Goal: Task Accomplishment & Management: Use online tool/utility

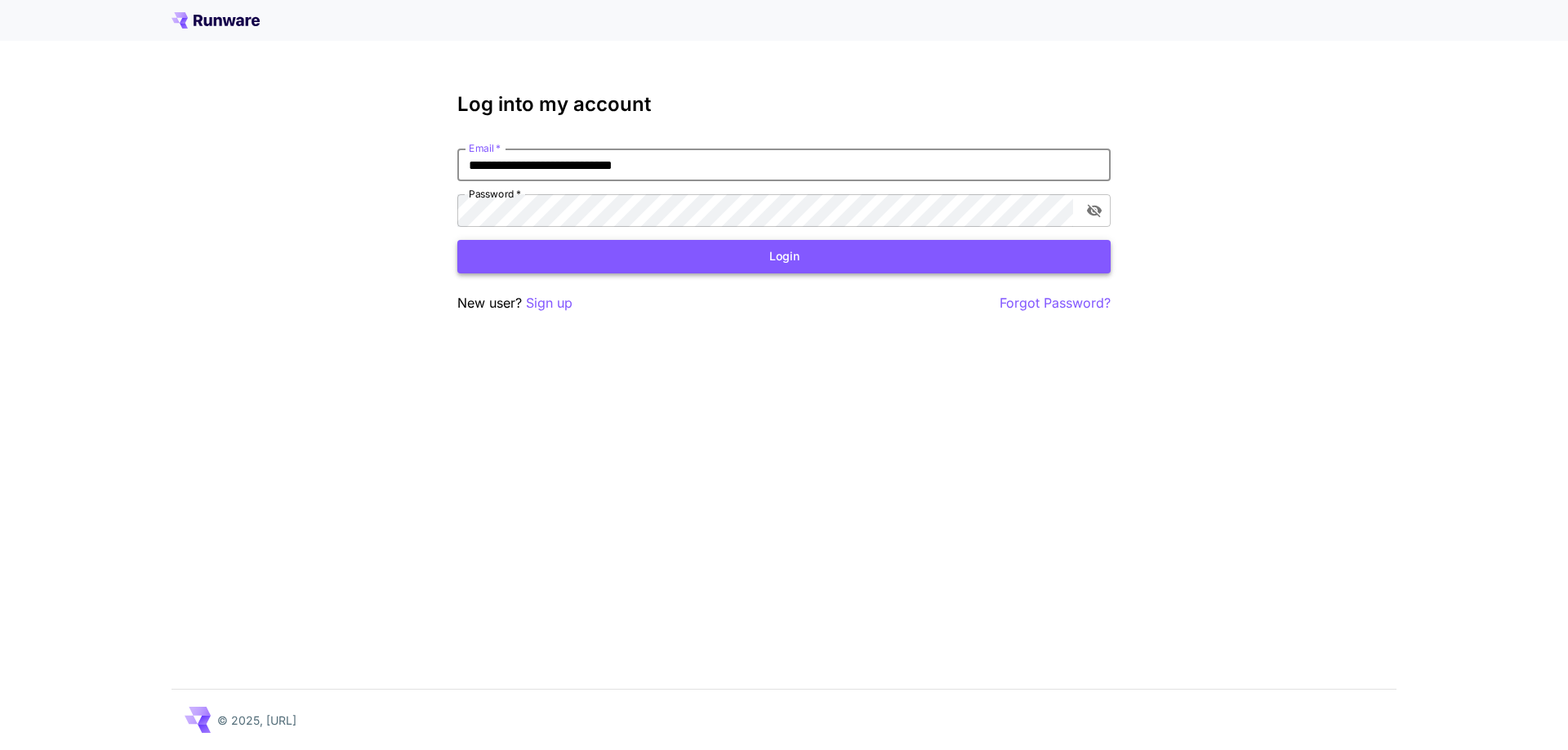
click at [785, 244] on button "Login" at bounding box center [784, 256] width 653 height 33
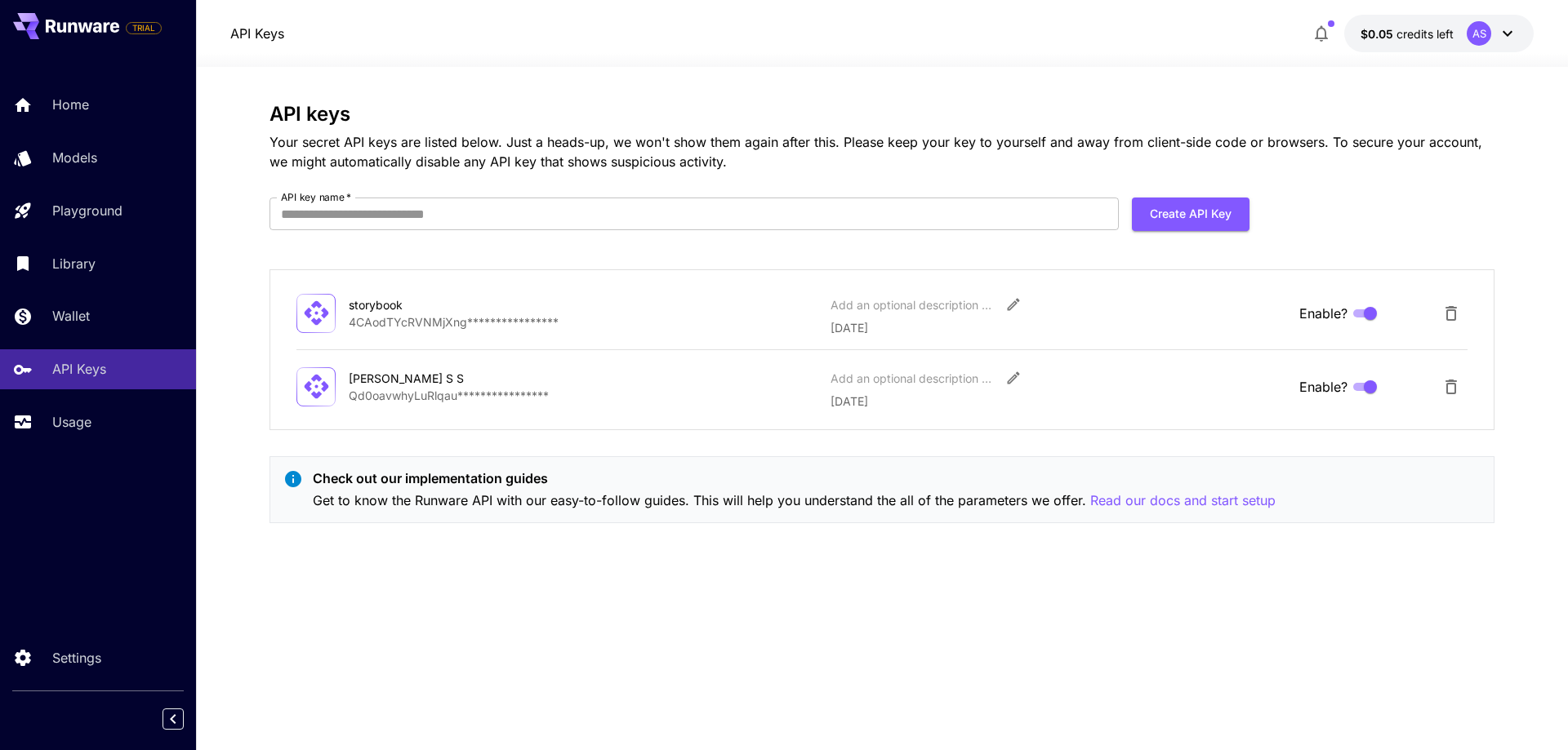
click at [1484, 32] on div "AS" at bounding box center [1479, 33] width 25 height 25
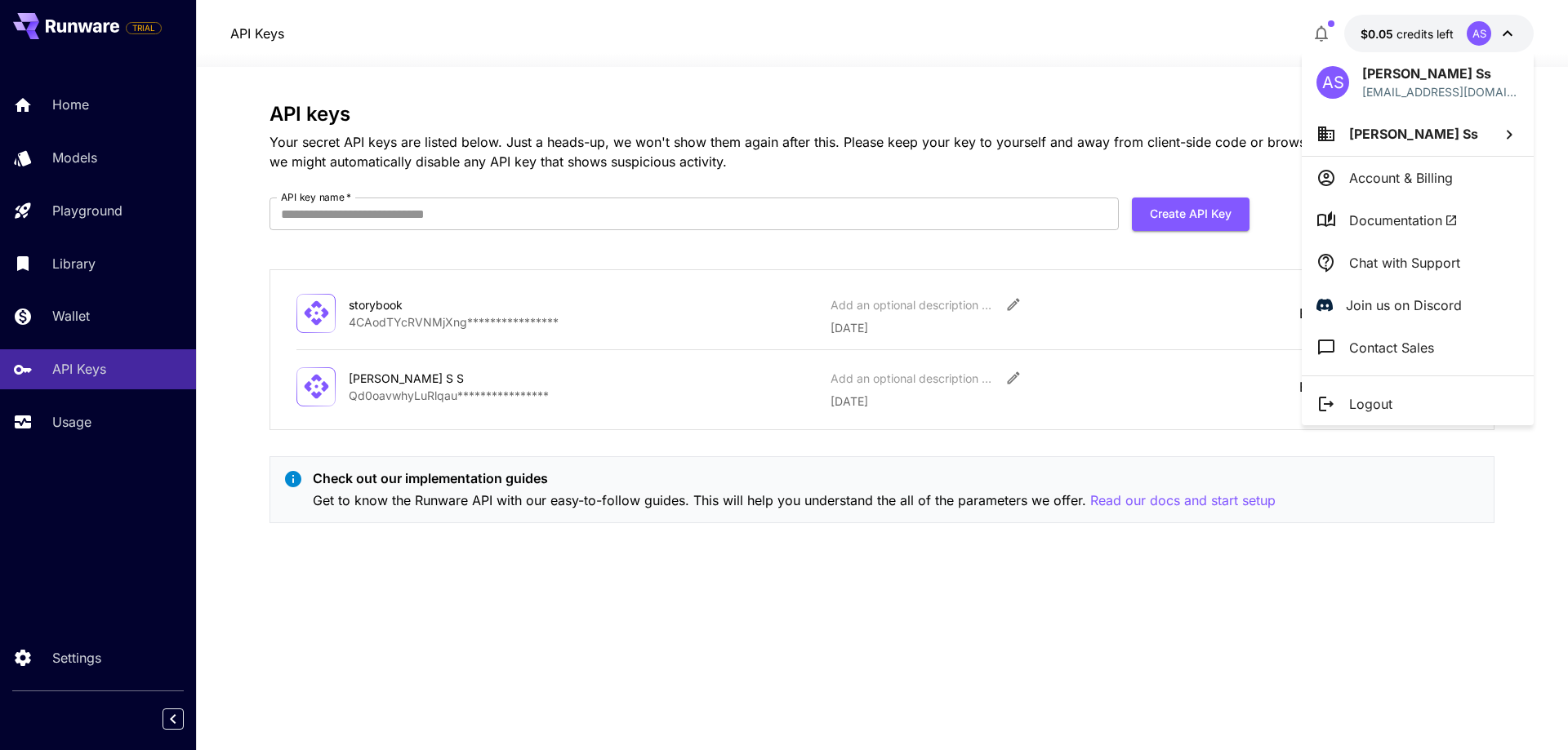
click at [128, 224] on div at bounding box center [784, 375] width 1568 height 750
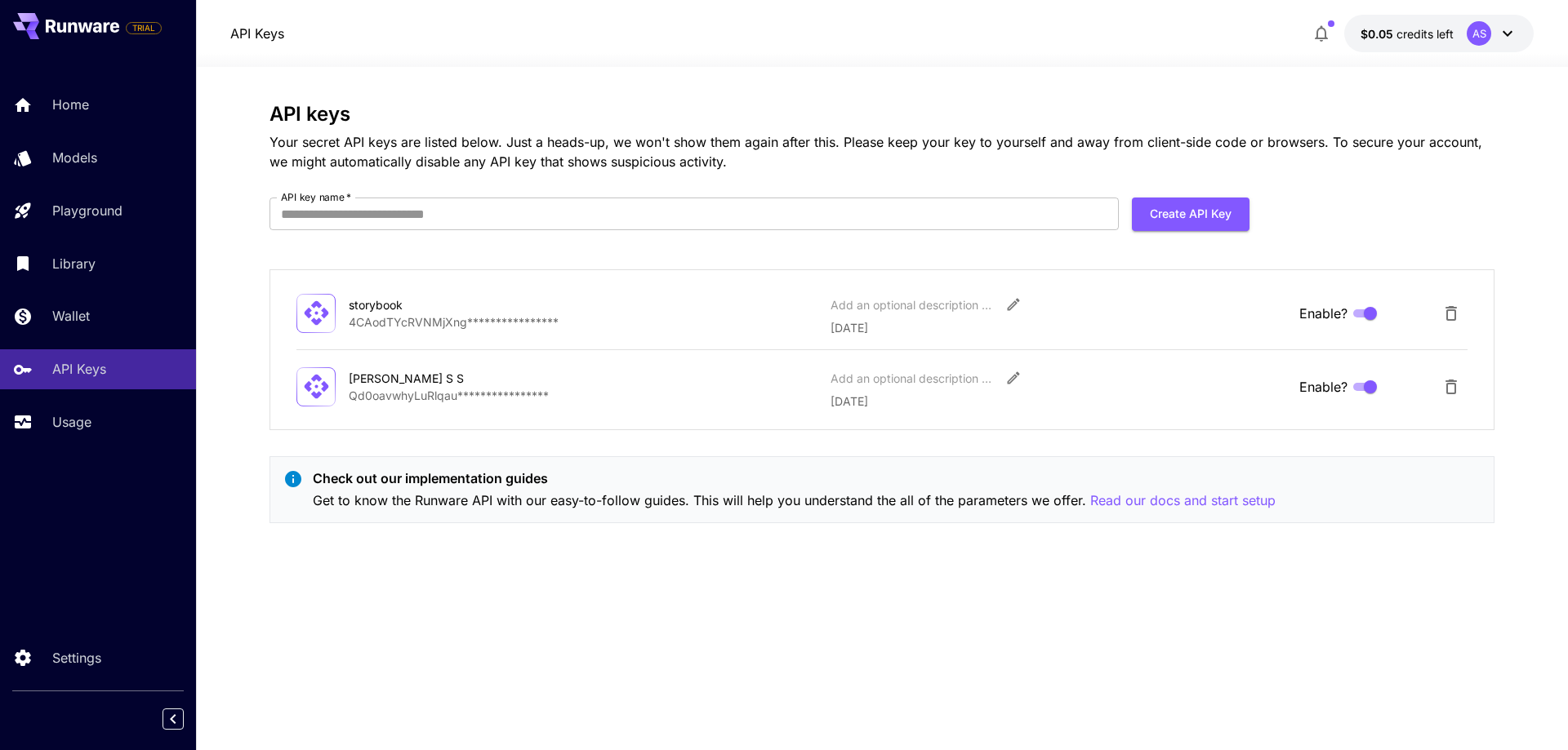
click at [74, 451] on div "Home Models Playground Library Wallet API Keys Usage" at bounding box center [97, 263] width 196 height 422
click at [85, 426] on p "Usage" at bounding box center [74, 421] width 40 height 19
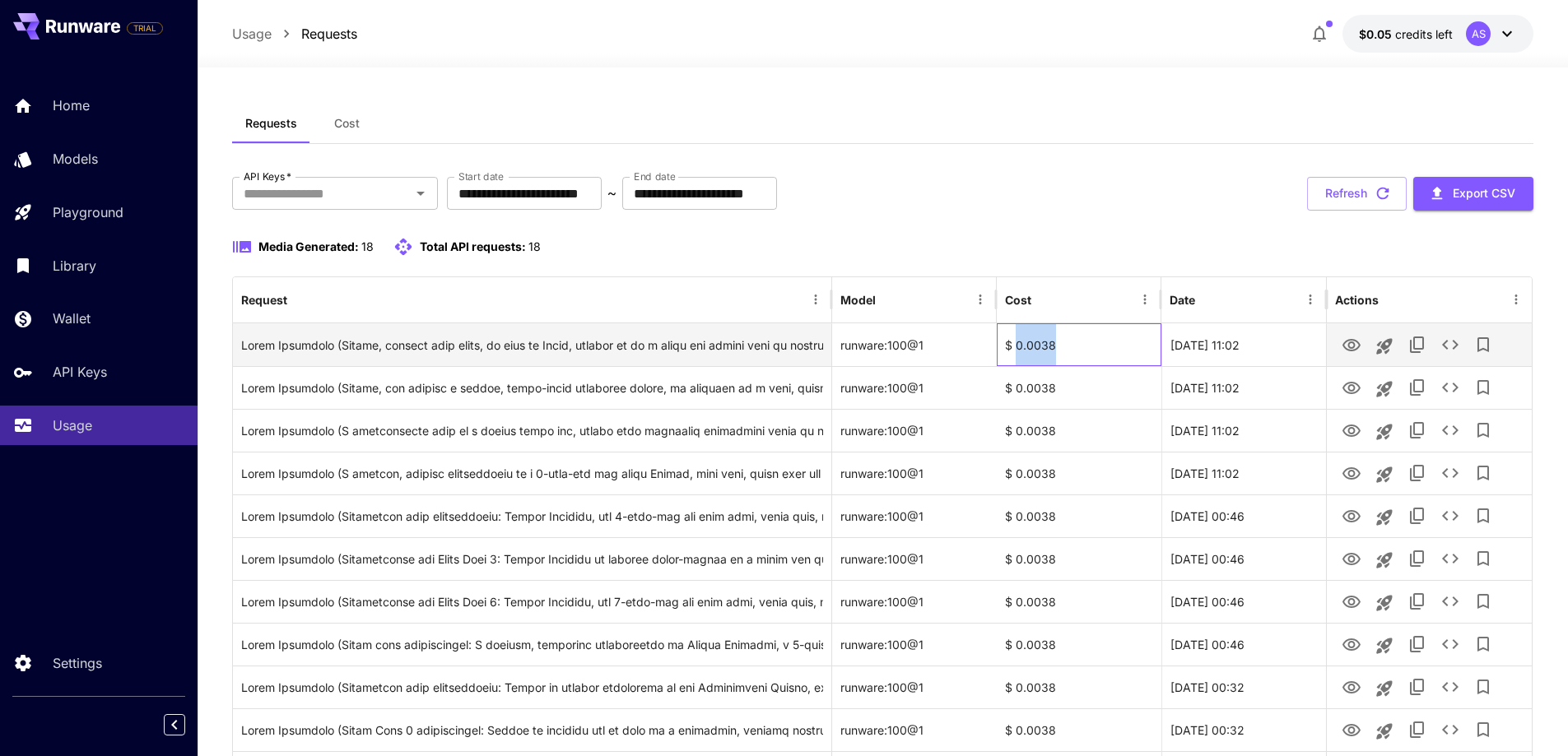
drag, startPoint x: 1056, startPoint y: 346, endPoint x: 1017, endPoint y: 343, distance: 39.1
click at [1017, 343] on div "$ 0.0038" at bounding box center [1079, 345] width 165 height 43
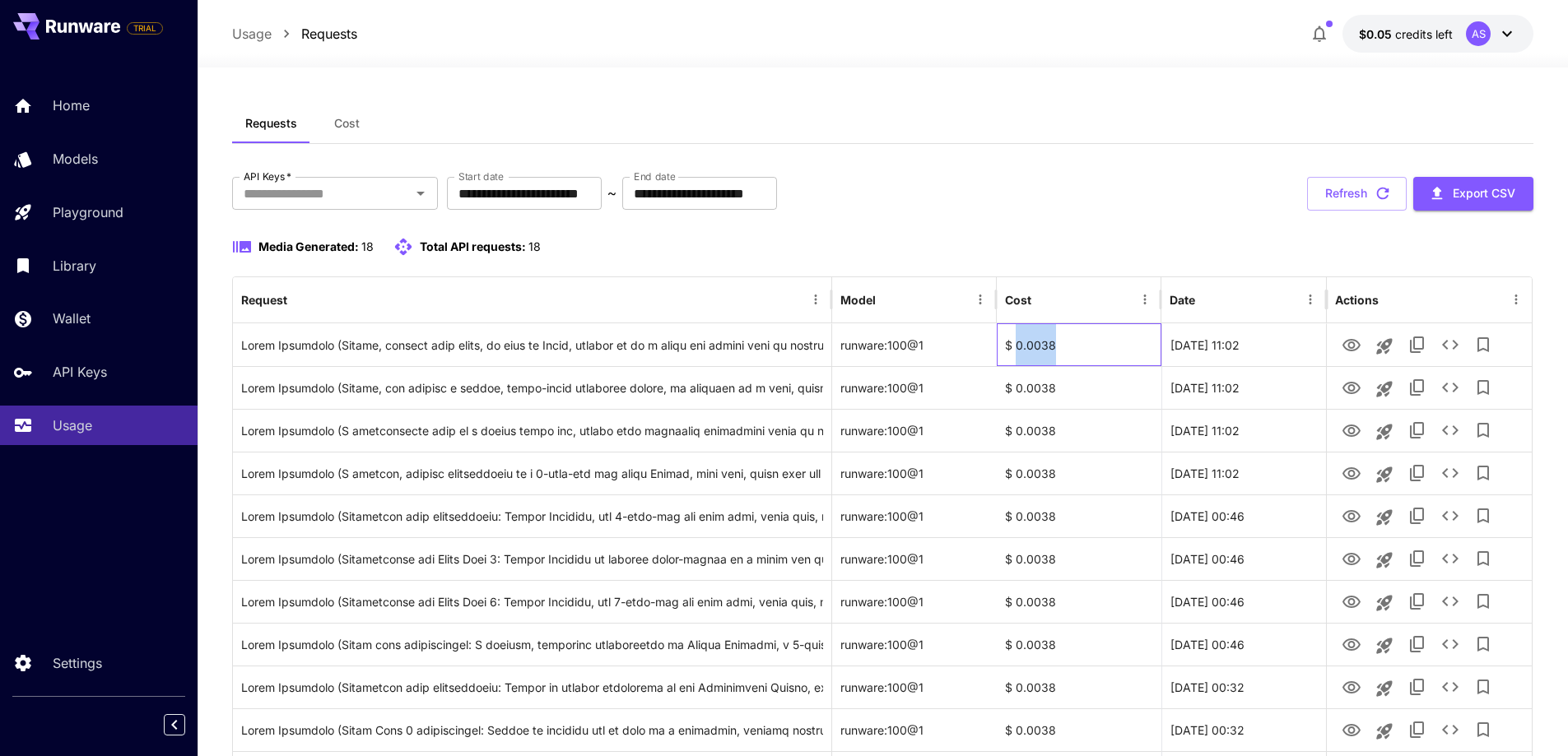
copy div "0.0038"
